Goal: Information Seeking & Learning: Compare options

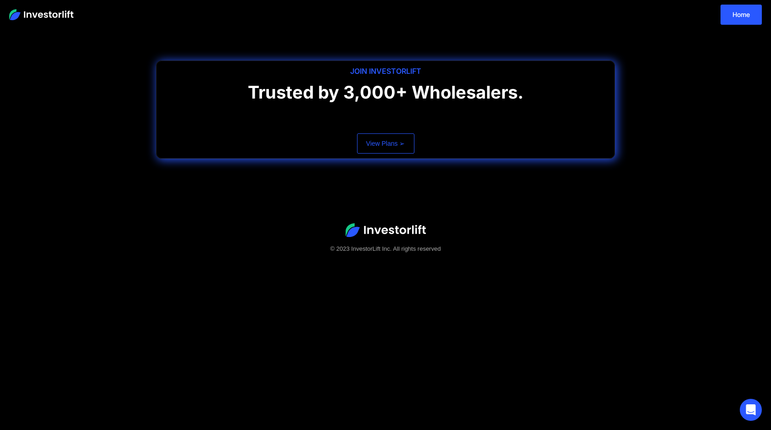
click at [379, 144] on link "View Plans ➢" at bounding box center [385, 143] width 57 height 20
